Goal: Share content

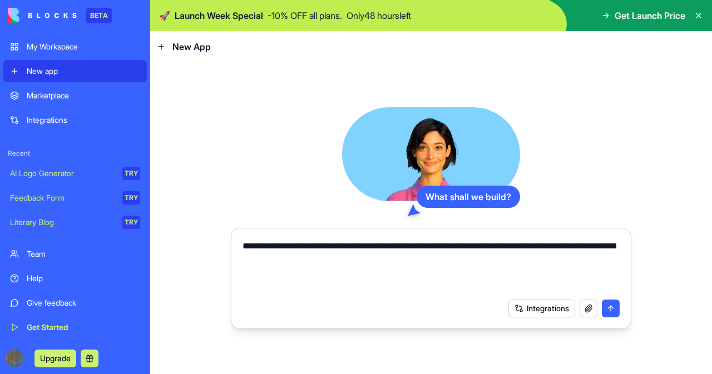
type textarea "**********"
click at [598, 307] on div "Integrations" at bounding box center [563, 309] width 111 height 18
click at [609, 309] on button "submit" at bounding box center [611, 309] width 18 height 18
click at [371, 267] on textarea "**********" at bounding box center [431, 266] width 378 height 53
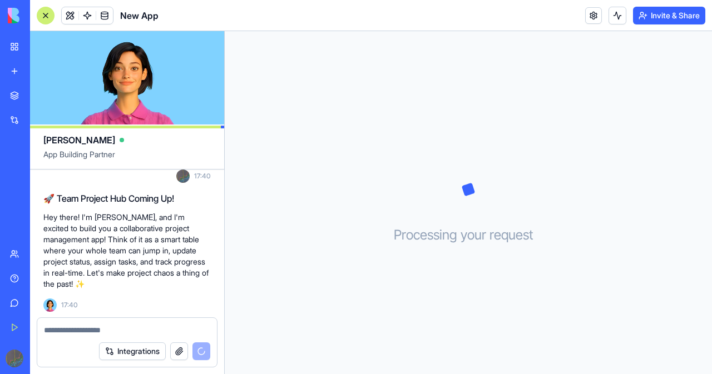
scroll to position [73, 0]
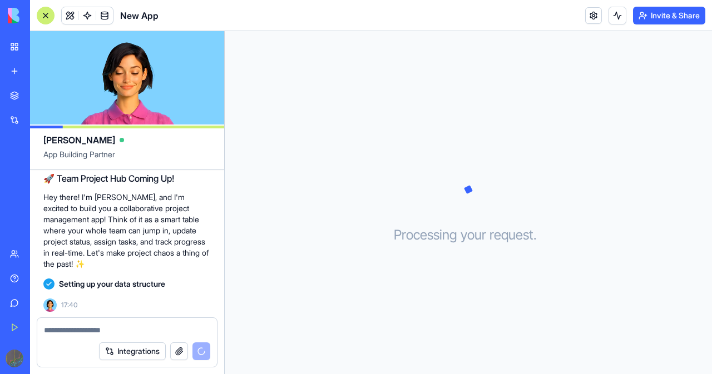
click at [150, 353] on button "Integrations" at bounding box center [132, 352] width 67 height 18
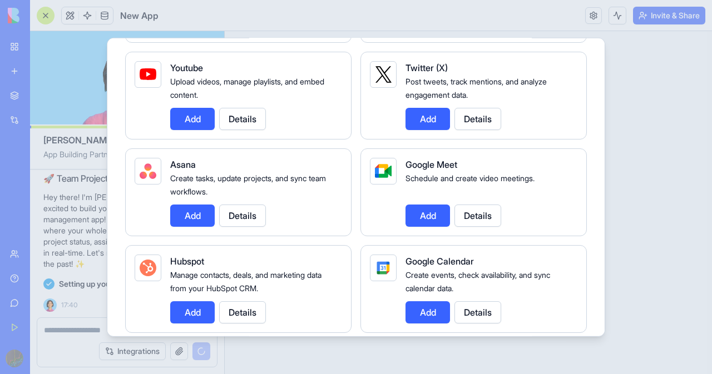
scroll to position [556, 0]
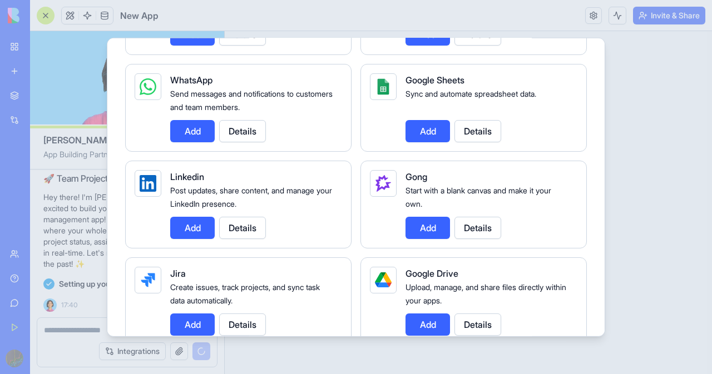
click at [89, 343] on div at bounding box center [356, 187] width 712 height 374
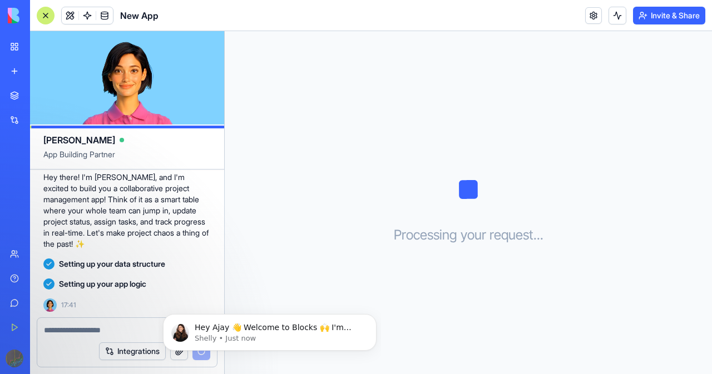
scroll to position [113, 0]
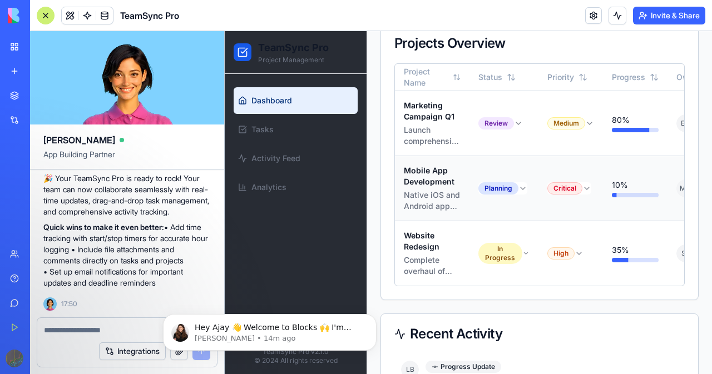
scroll to position [222, 0]
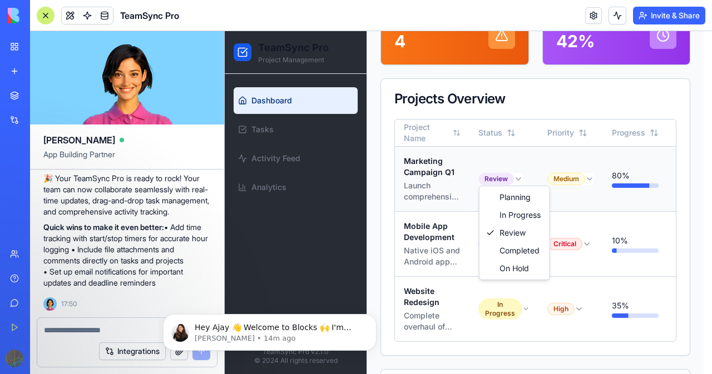
click at [518, 178] on html "TeamSync Pro Project Management Dashboard Tasks Activity Feed Analytics TeamSyn…" at bounding box center [468, 234] width 487 height 851
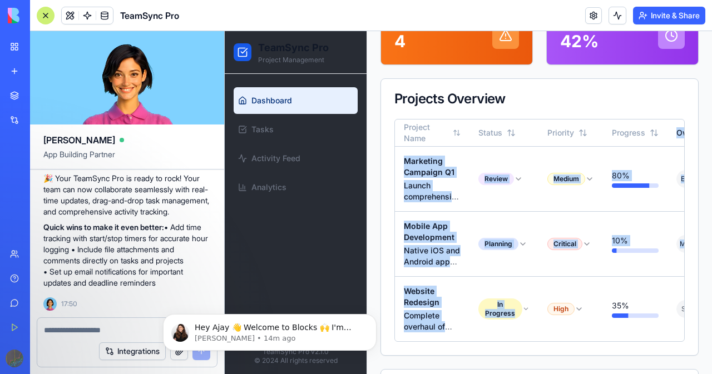
drag, startPoint x: 556, startPoint y: 343, endPoint x: 593, endPoint y: 348, distance: 37.5
click at [628, 341] on div "Project Name Status Priority Progress Owner Due Date Actions Marketing Campaign…" at bounding box center [539, 231] width 289 height 222
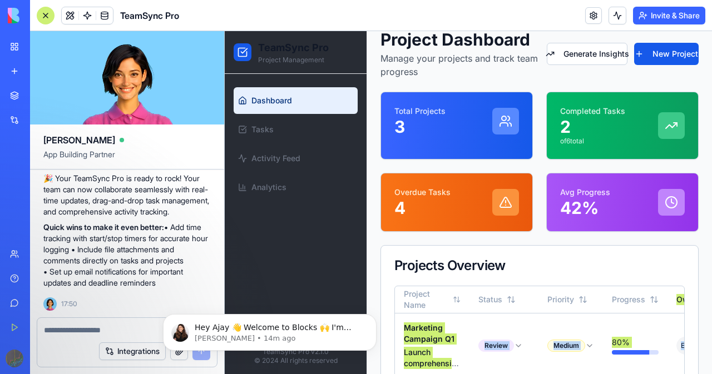
click at [659, 17] on button "Invite & Share" at bounding box center [669, 16] width 72 height 18
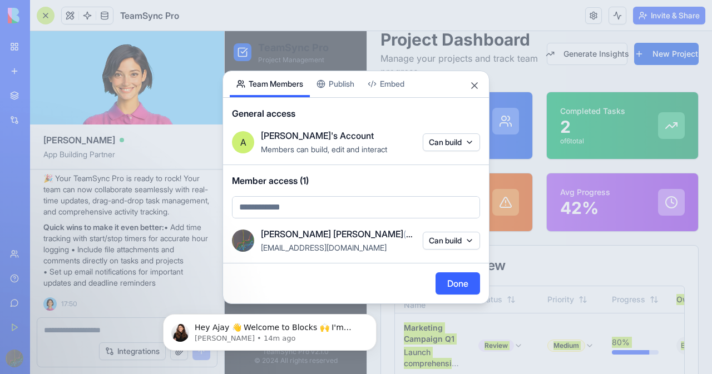
click at [433, 235] on button "Can build" at bounding box center [451, 241] width 57 height 18
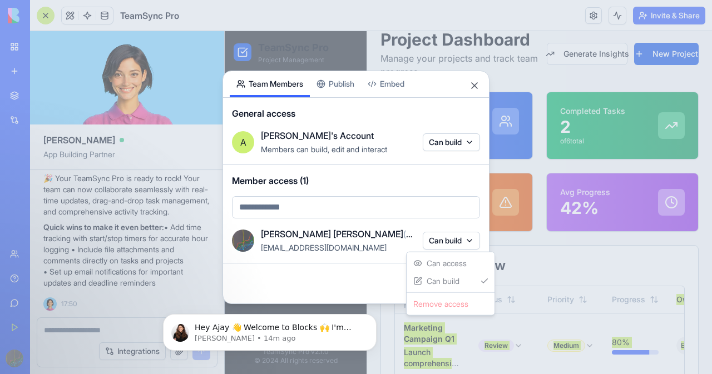
click at [387, 231] on div at bounding box center [356, 187] width 712 height 374
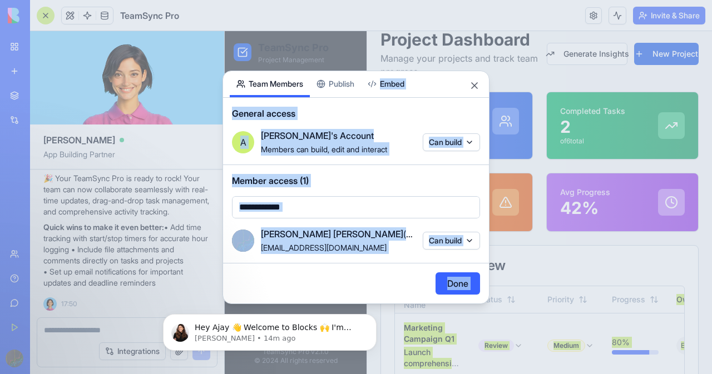
click at [470, 83] on div "Share App Team Members Publish Embed General access A Ajay's Account Members ca…" at bounding box center [355, 188] width 267 height 234
click at [475, 85] on button "Close" at bounding box center [474, 85] width 11 height 11
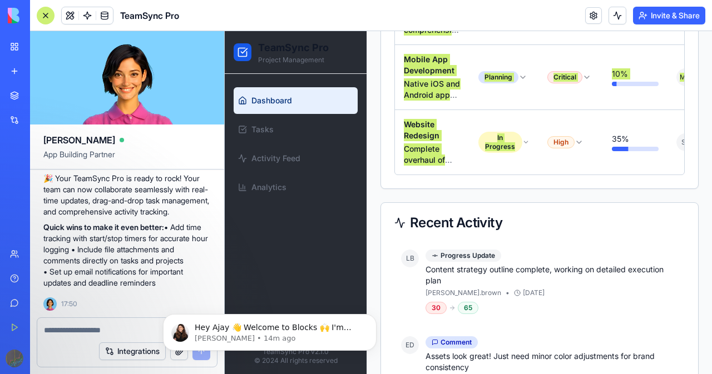
scroll to position [513, 0]
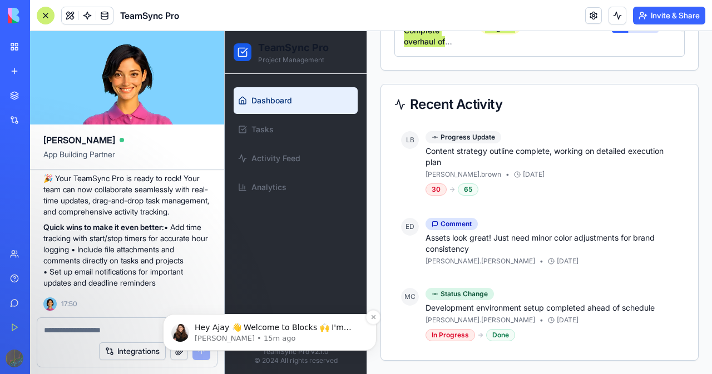
click at [297, 326] on p "Hey Ajay 👋 Welcome to Blocks 🙌 I'm here if you have any questions!" at bounding box center [279, 328] width 168 height 11
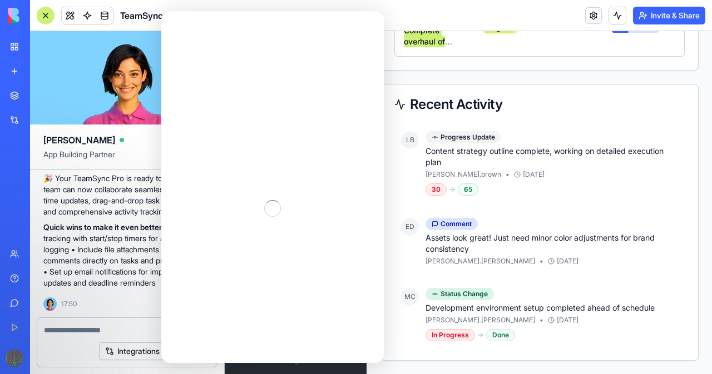
scroll to position [0, 0]
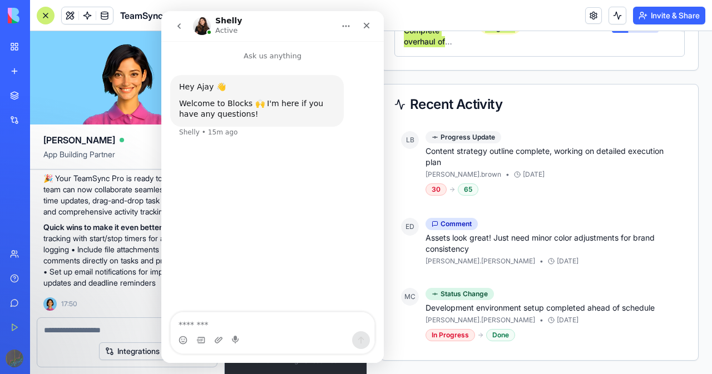
click at [305, 35] on div "[PERSON_NAME] Active" at bounding box center [263, 26] width 141 height 19
